Goal: Task Accomplishment & Management: Use online tool/utility

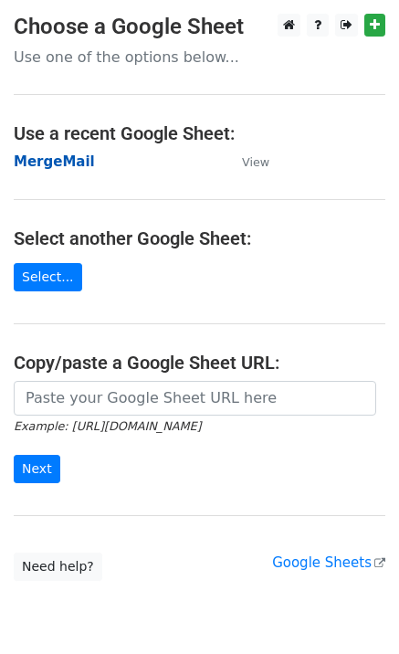
click at [36, 157] on strong "MergeMail" at bounding box center [54, 162] width 81 height 16
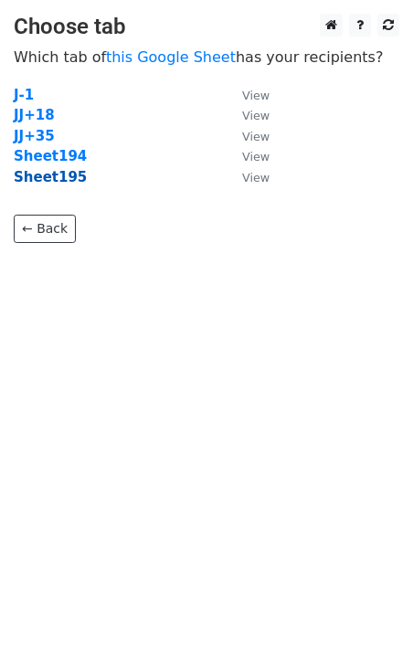
click at [58, 185] on strong "Sheet195" at bounding box center [50, 177] width 73 height 16
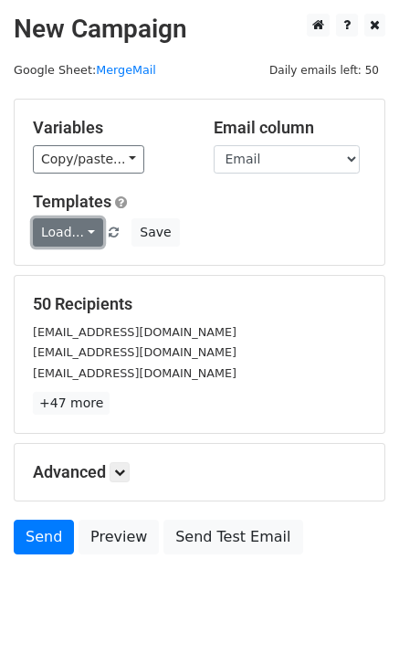
click at [74, 238] on link "Load..." at bounding box center [68, 232] width 70 height 28
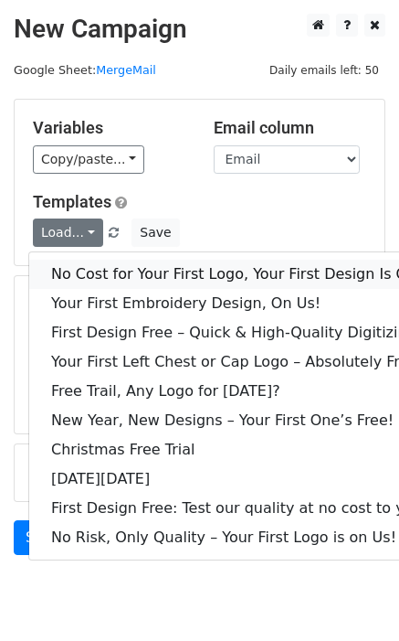
click at [97, 264] on link "No Cost for Your First Logo, Your First Design Is On Us!" at bounding box center [248, 274] width 439 height 29
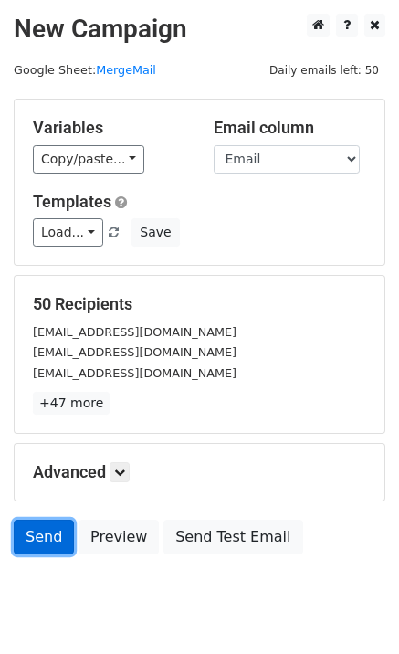
click at [45, 533] on link "Send" at bounding box center [44, 537] width 60 height 35
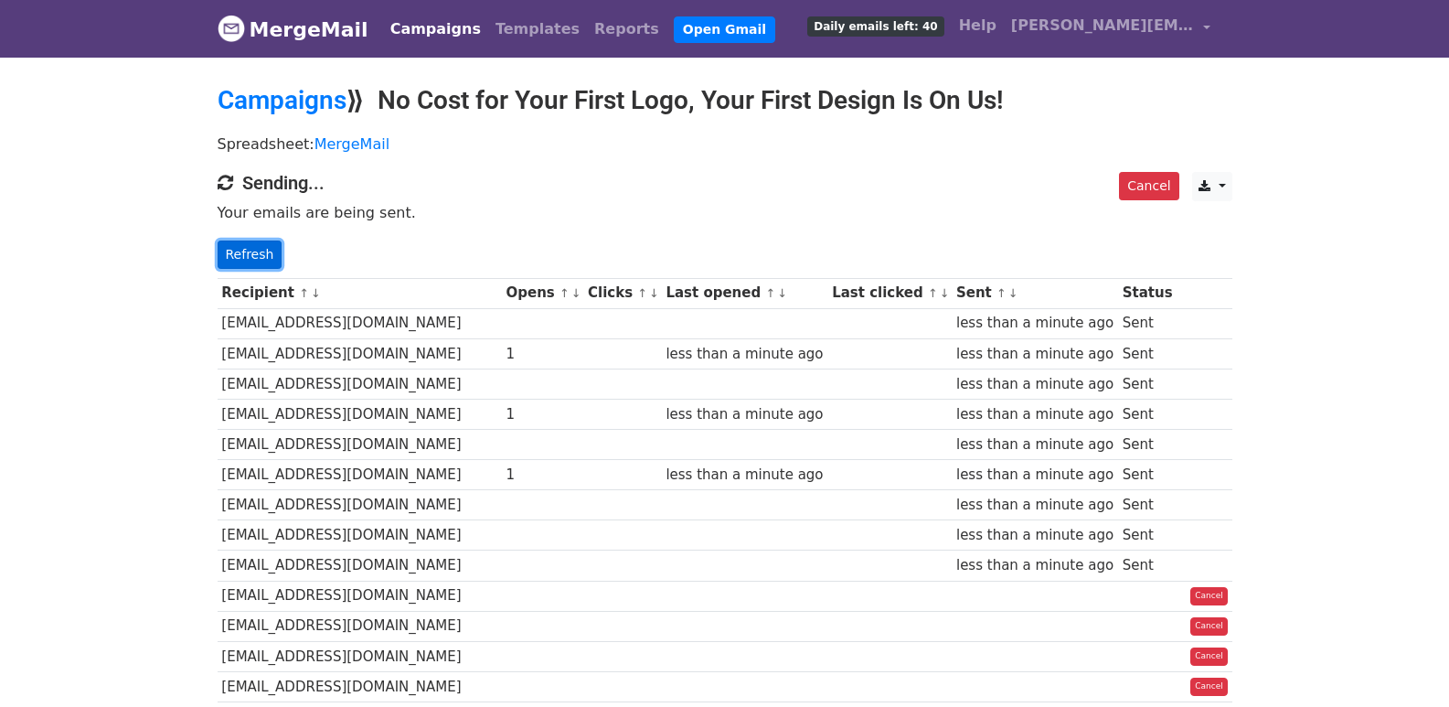
click at [262, 255] on link "Refresh" at bounding box center [250, 254] width 65 height 28
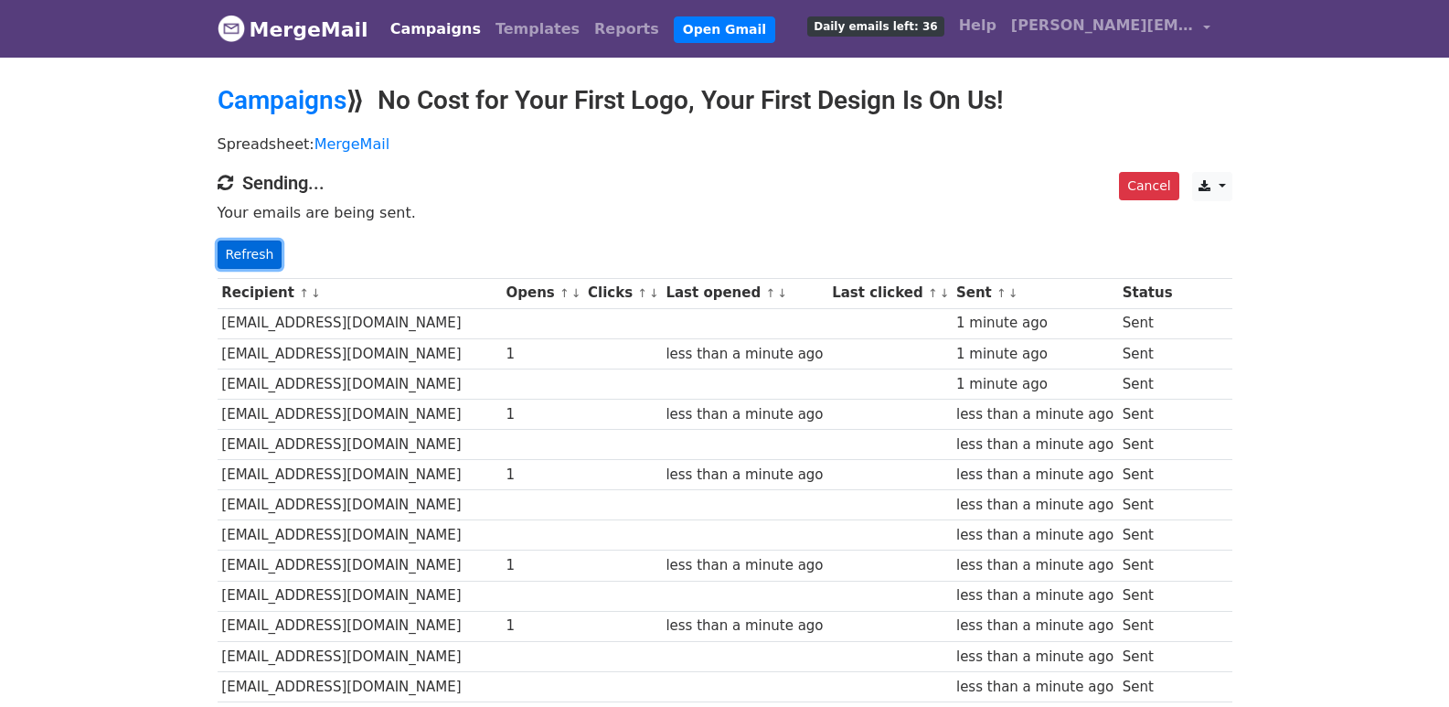
click at [261, 249] on link "Refresh" at bounding box center [250, 254] width 65 height 28
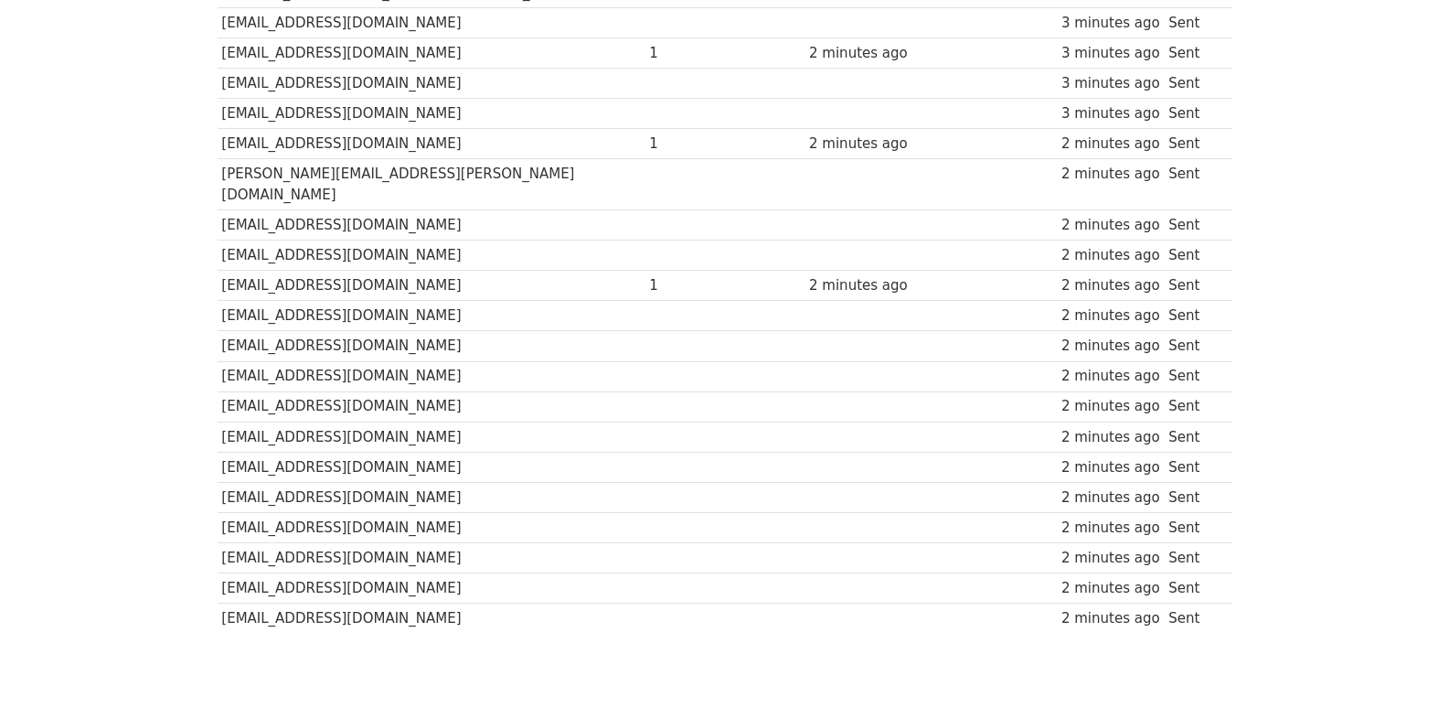
scroll to position [54, 0]
